Goal: Task Accomplishment & Management: Manage account settings

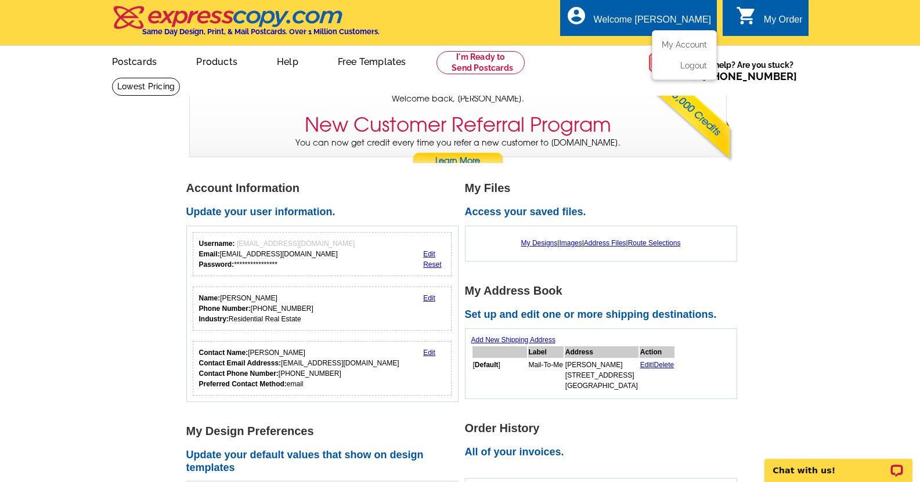
click at [666, 20] on div "Welcome [PERSON_NAME]" at bounding box center [652, 23] width 117 height 16
click at [673, 45] on link "My Account" at bounding box center [682, 44] width 50 height 10
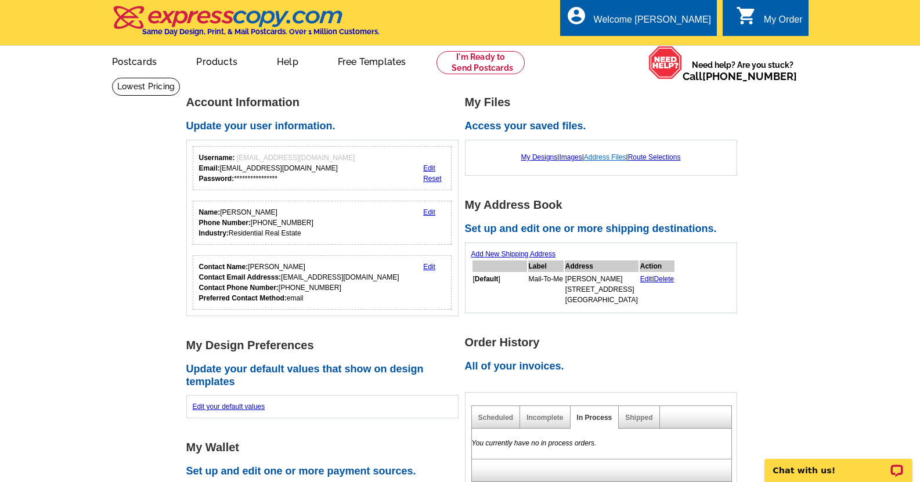
click at [600, 158] on link "Address Files" at bounding box center [605, 157] width 42 height 8
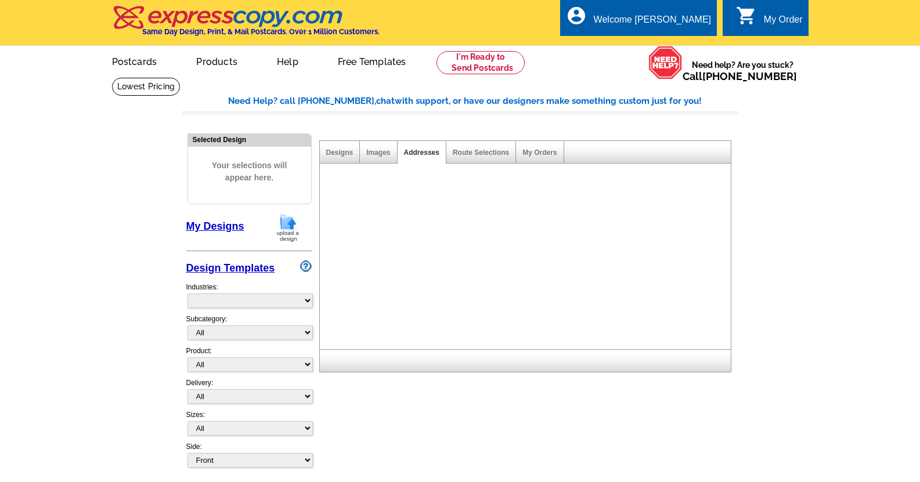
select select "785"
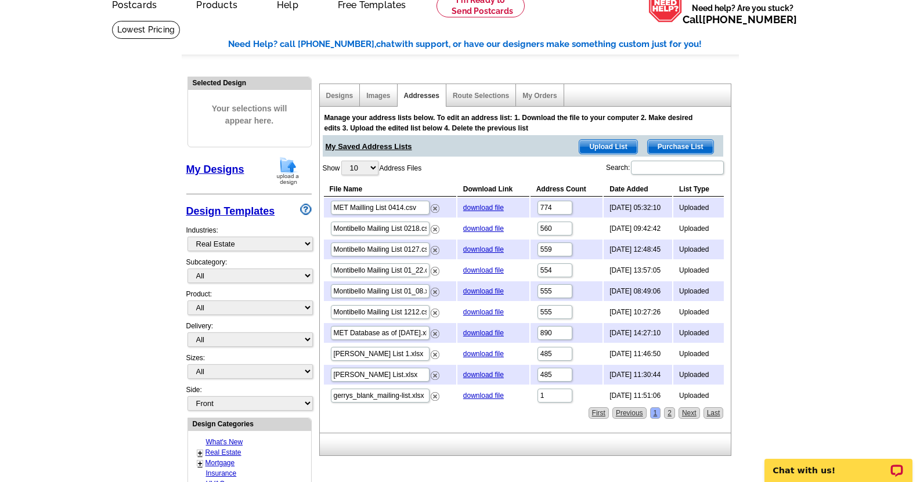
scroll to position [57, 0]
click at [484, 228] on link "download file" at bounding box center [483, 228] width 41 height 8
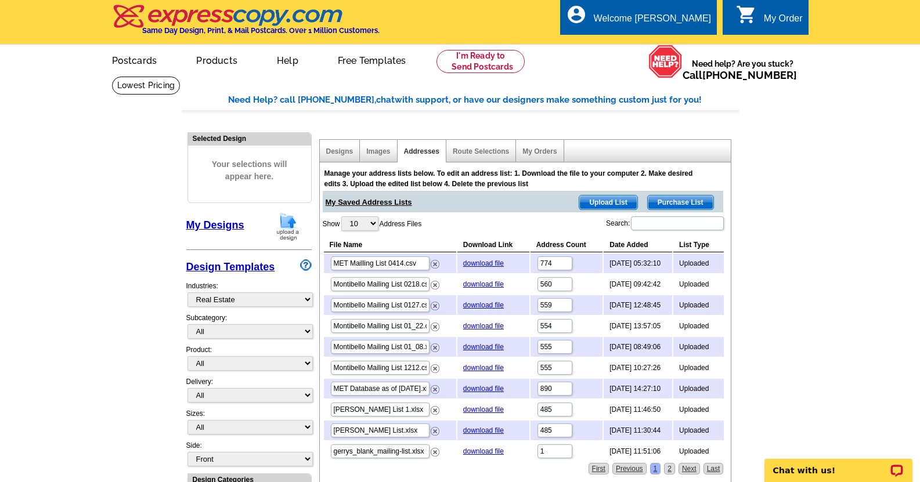
scroll to position [0, 0]
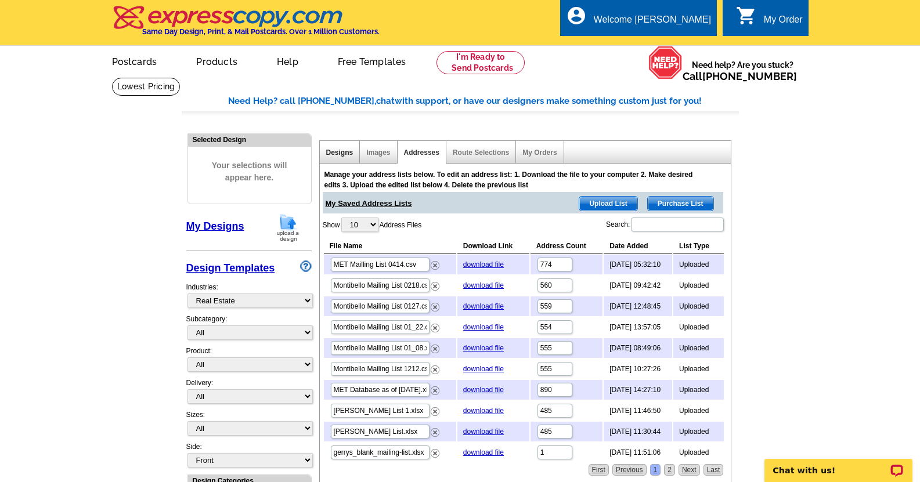
click at [331, 150] on link "Designs" at bounding box center [339, 153] width 27 height 8
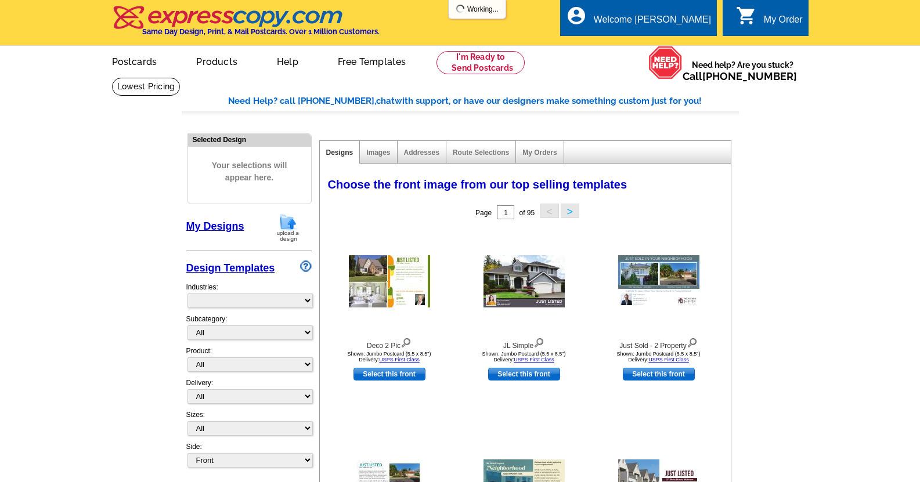
select select "785"
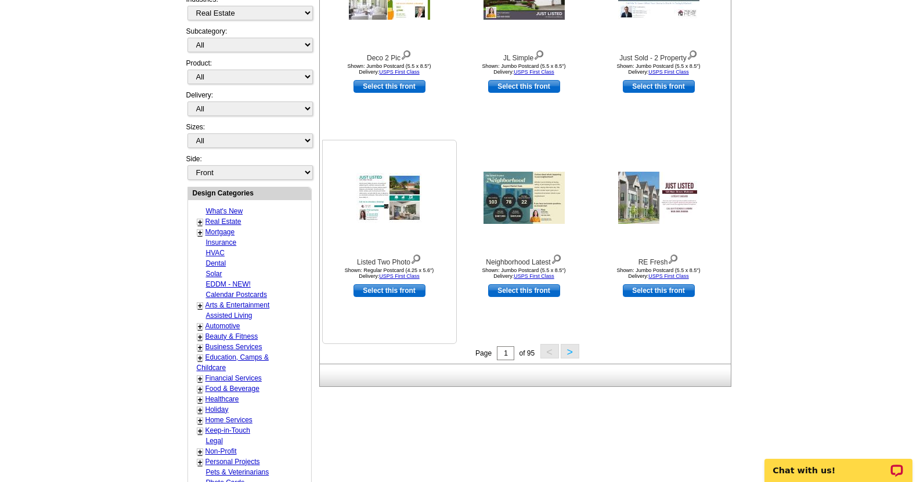
scroll to position [288, 0]
